Goal: Transaction & Acquisition: Purchase product/service

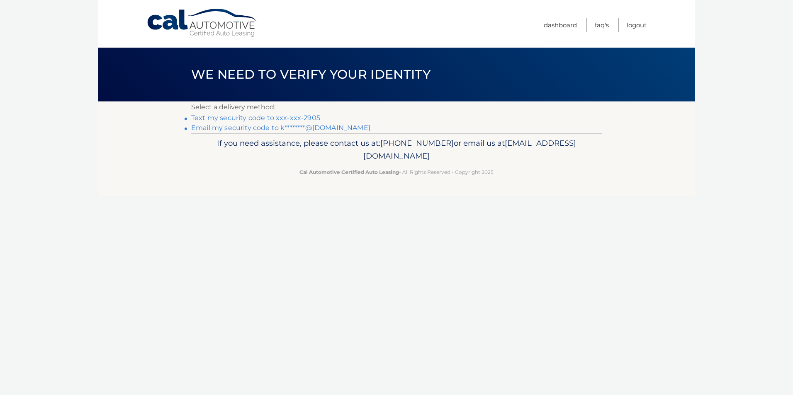
click at [254, 117] on link "Text my security code to xxx-xxx-2905" at bounding box center [255, 118] width 129 height 8
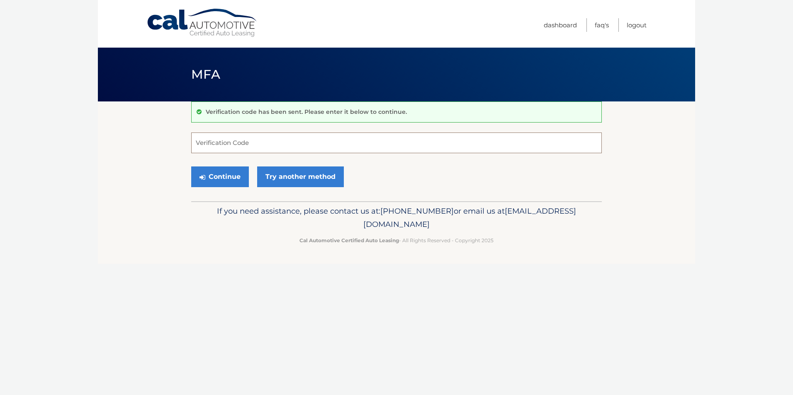
click at [288, 143] on input "Verification Code" at bounding box center [396, 143] width 410 height 21
type input "784821"
click at [234, 172] on button "Continue" at bounding box center [220, 177] width 58 height 21
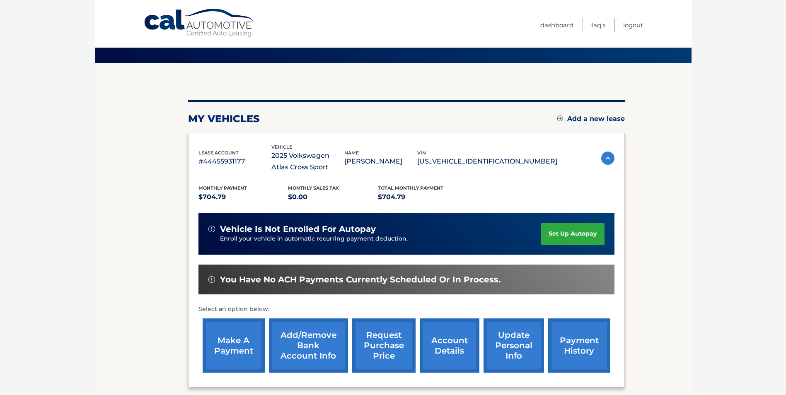
scroll to position [83, 0]
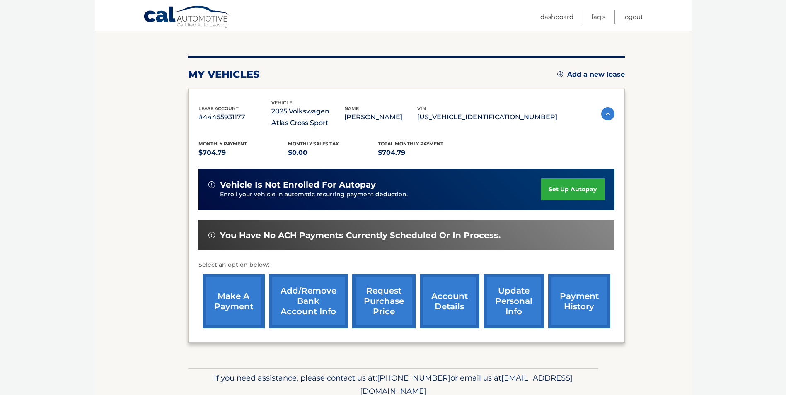
click at [229, 298] on link "make a payment" at bounding box center [234, 301] width 62 height 54
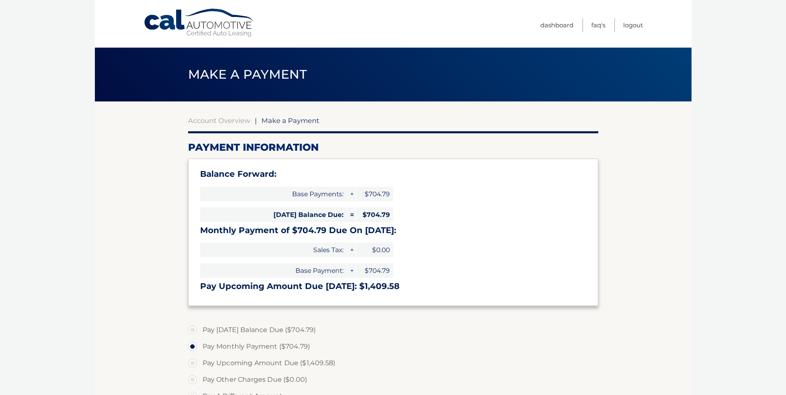
select select "ZDRhYmE5MGItN2RmZS00MTZiLWFkYTItNDMzNTU1ODdlOGM4"
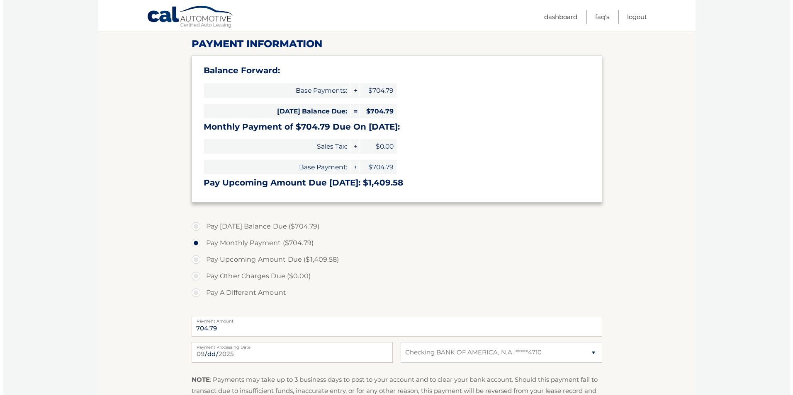
scroll to position [191, 0]
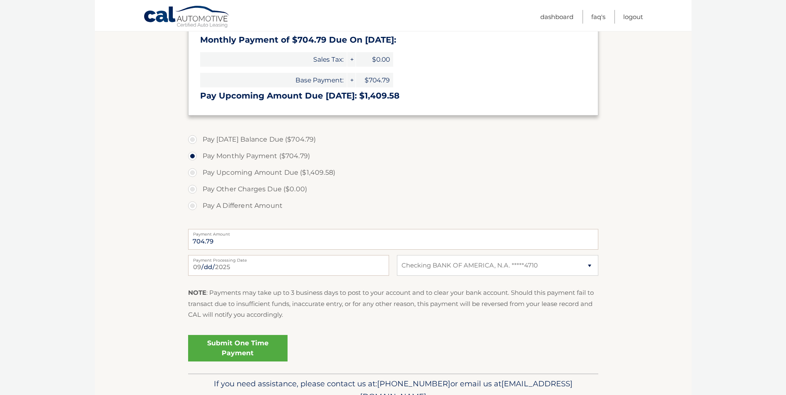
click at [248, 345] on link "Submit One Time Payment" at bounding box center [237, 348] width 99 height 27
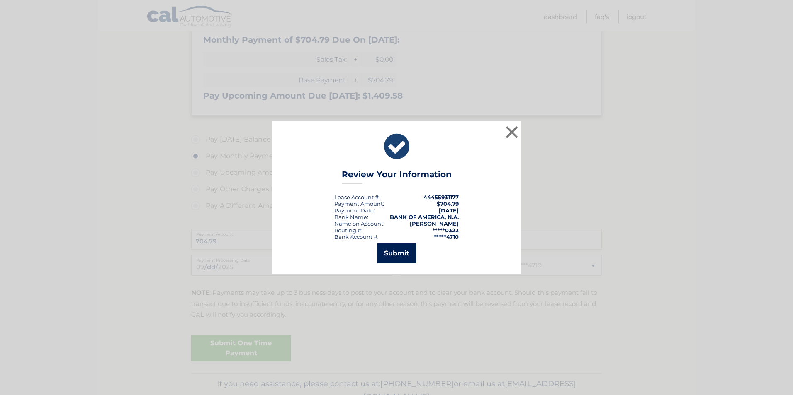
click at [397, 254] on button "Submit" at bounding box center [396, 254] width 39 height 20
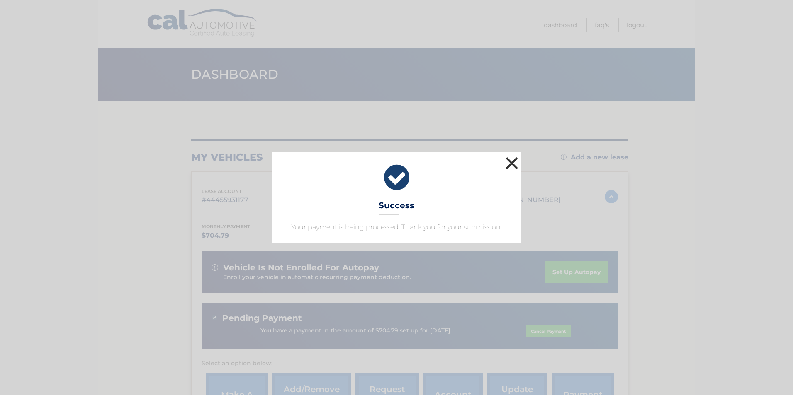
click at [511, 169] on button "×" at bounding box center [511, 163] width 17 height 17
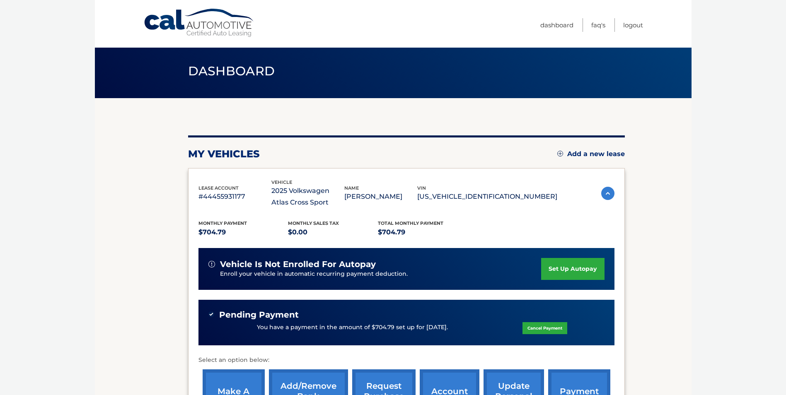
scroll to position [124, 0]
